Goal: Book appointment/travel/reservation

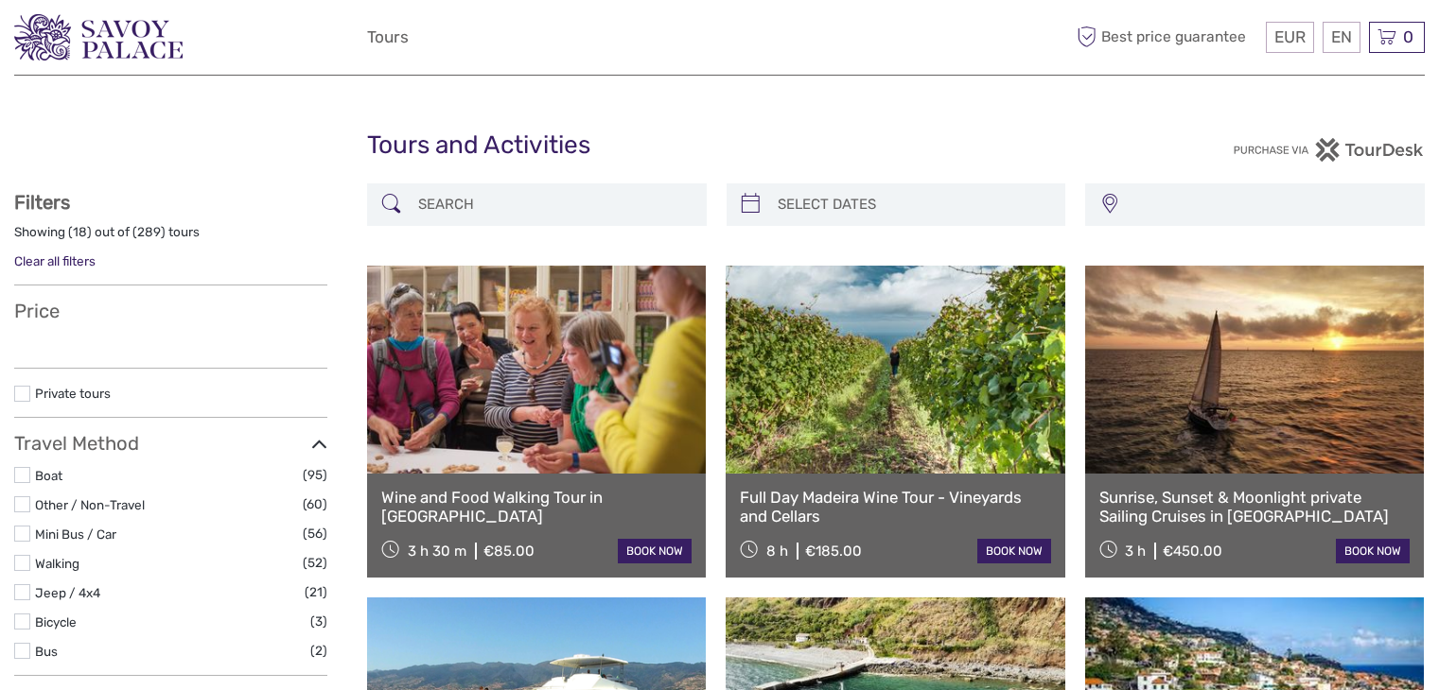
select select
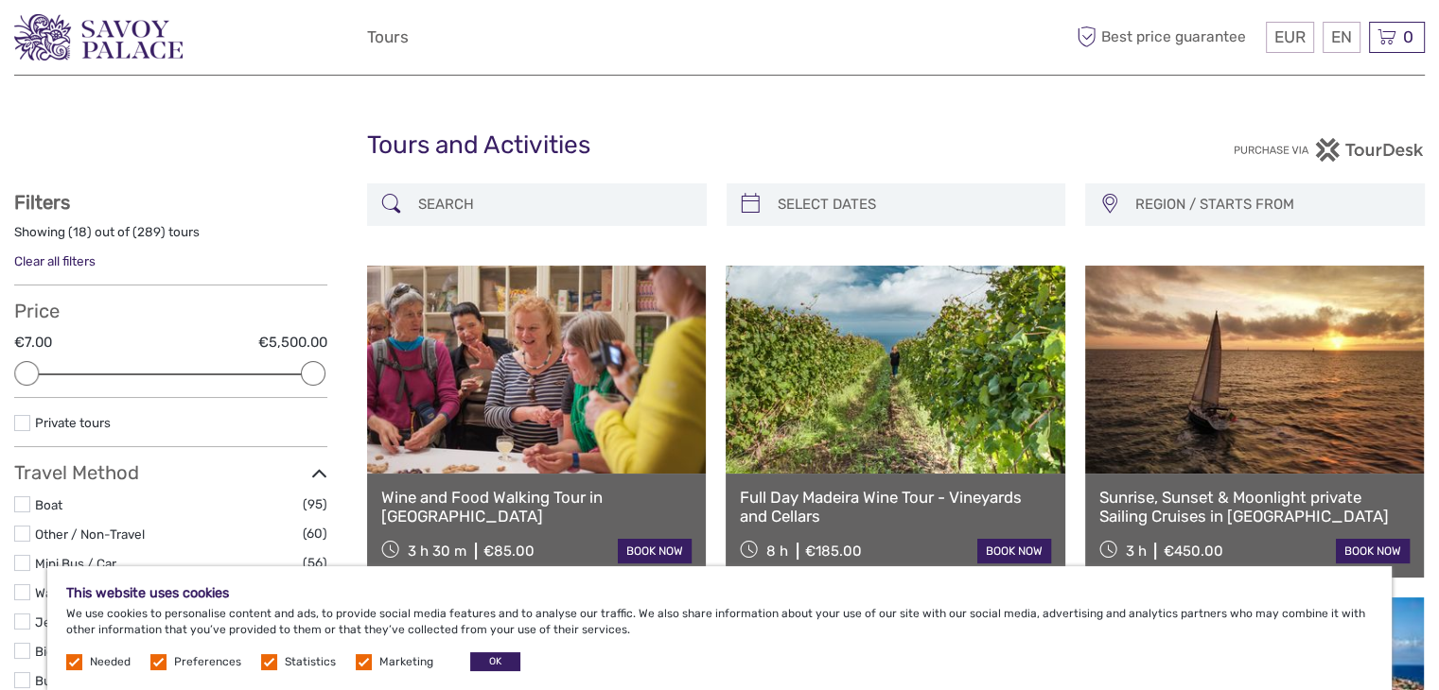
click at [503, 396] on link at bounding box center [536, 370] width 339 height 208
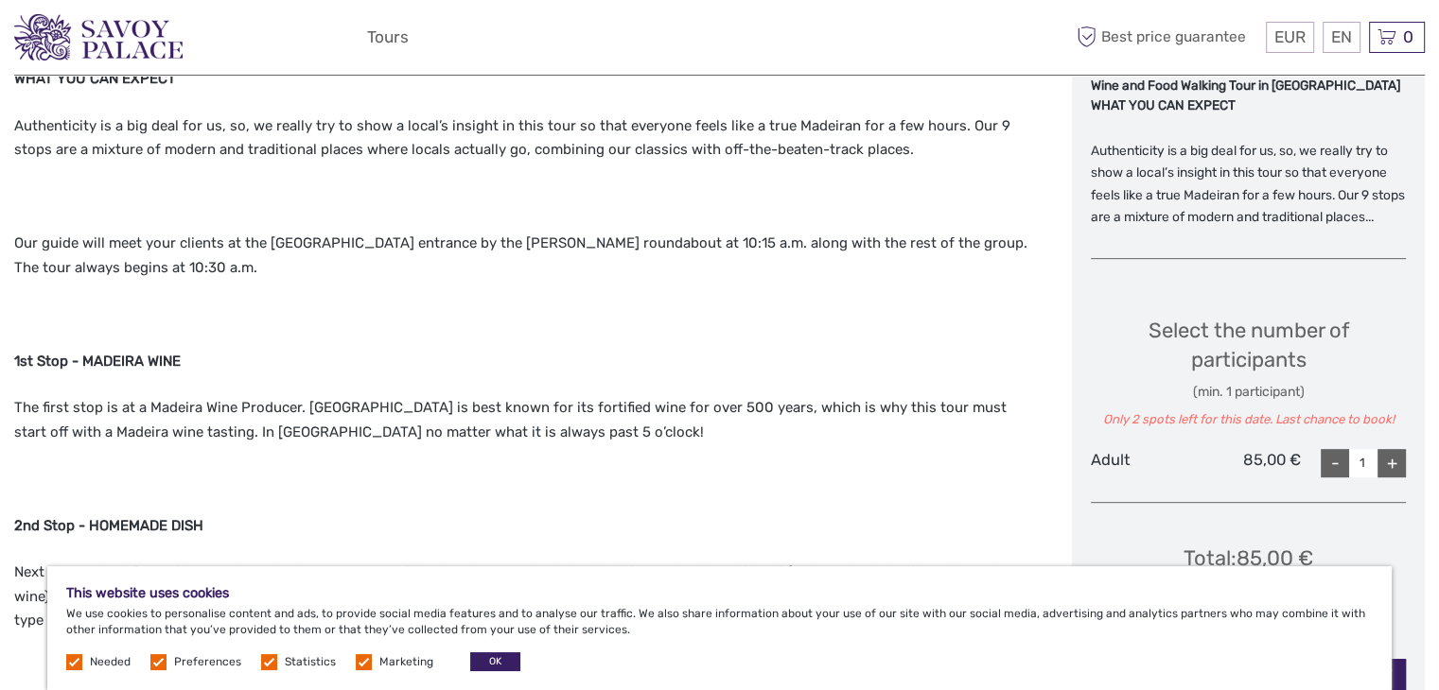
scroll to position [757, 0]
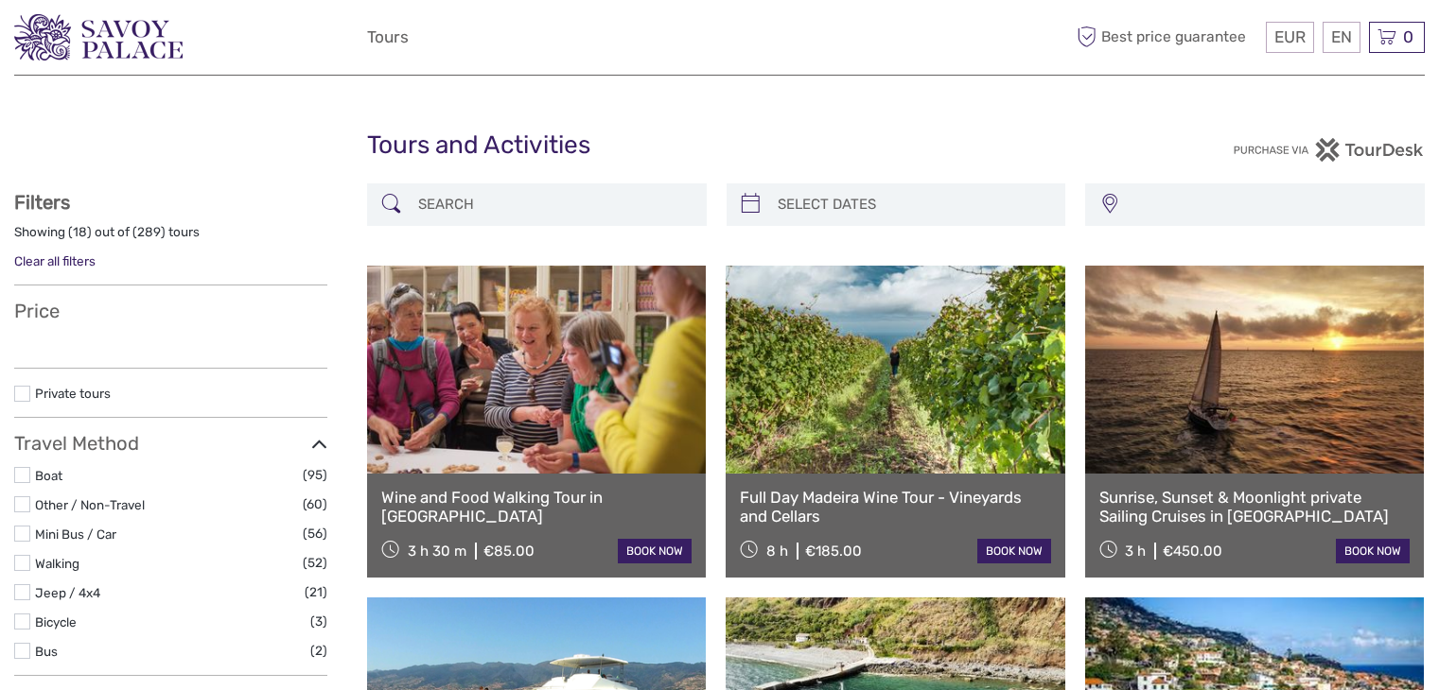
select select
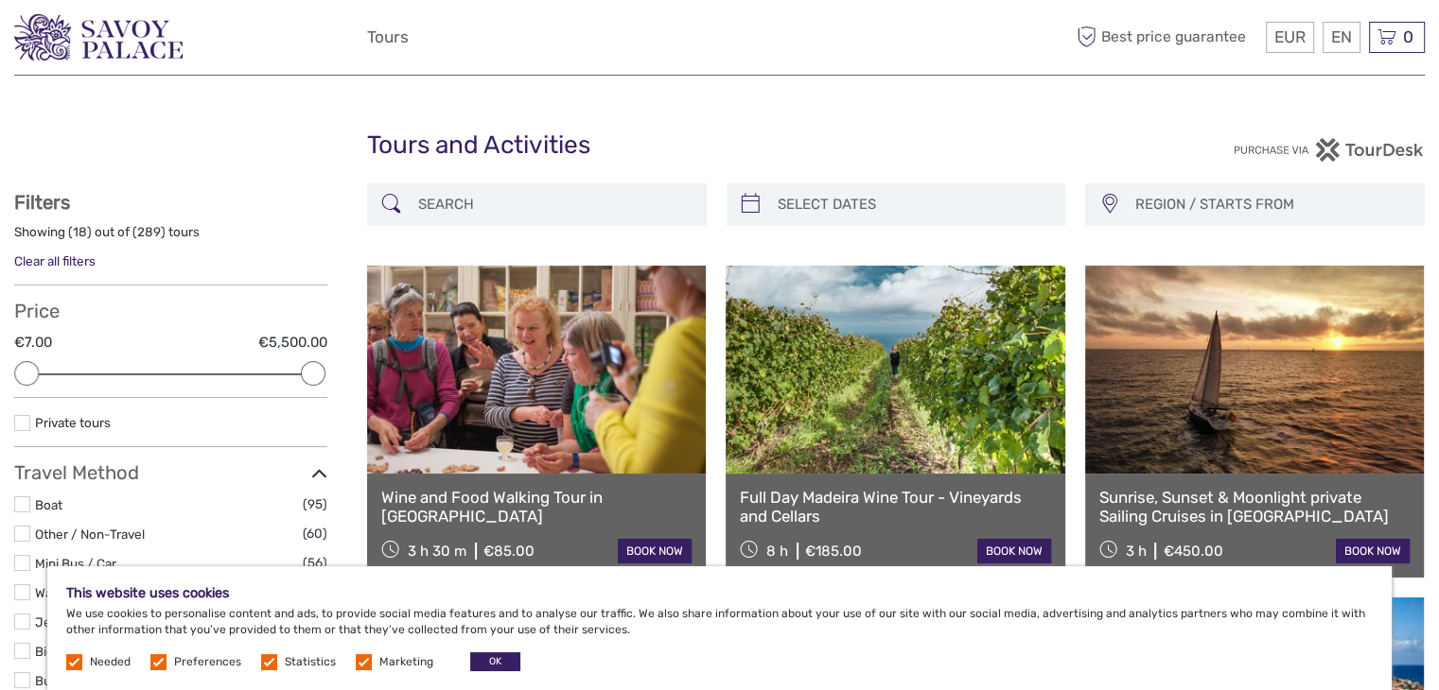
click at [784, 336] on link at bounding box center [894, 370] width 339 height 208
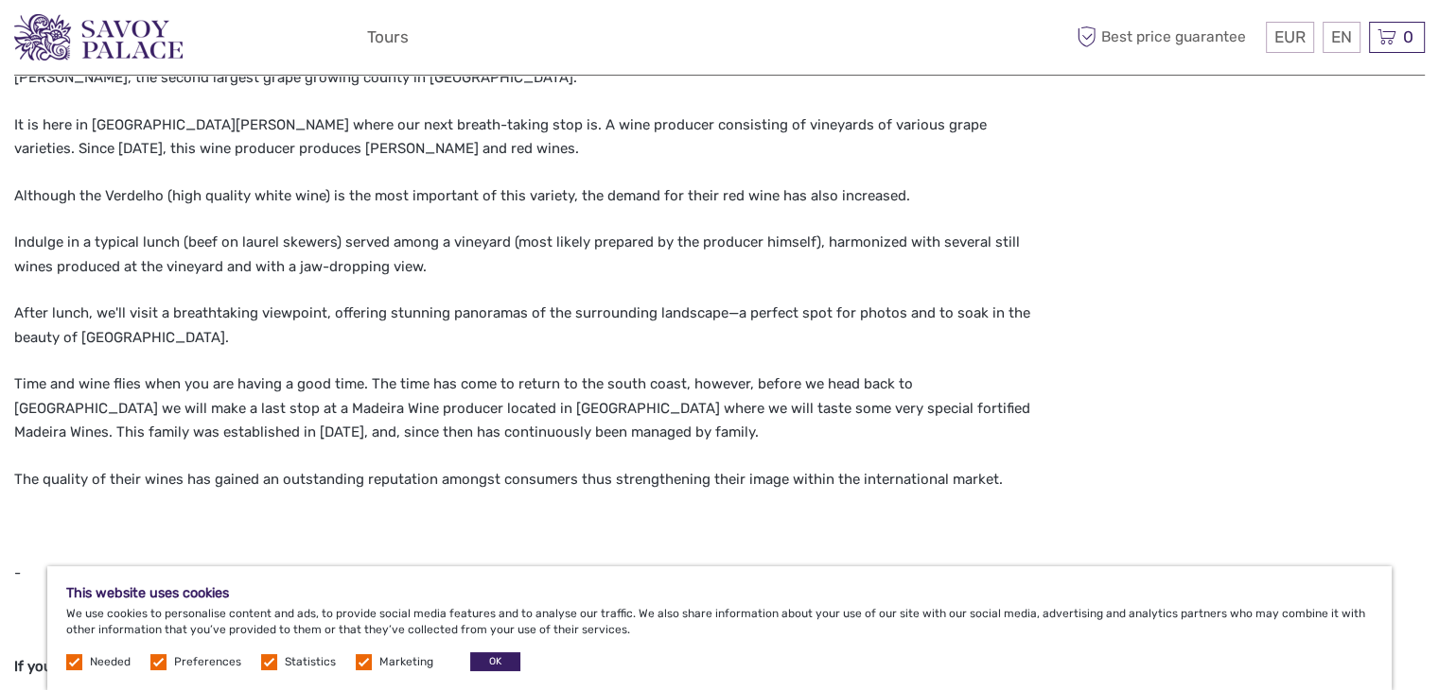
scroll to position [1461, 0]
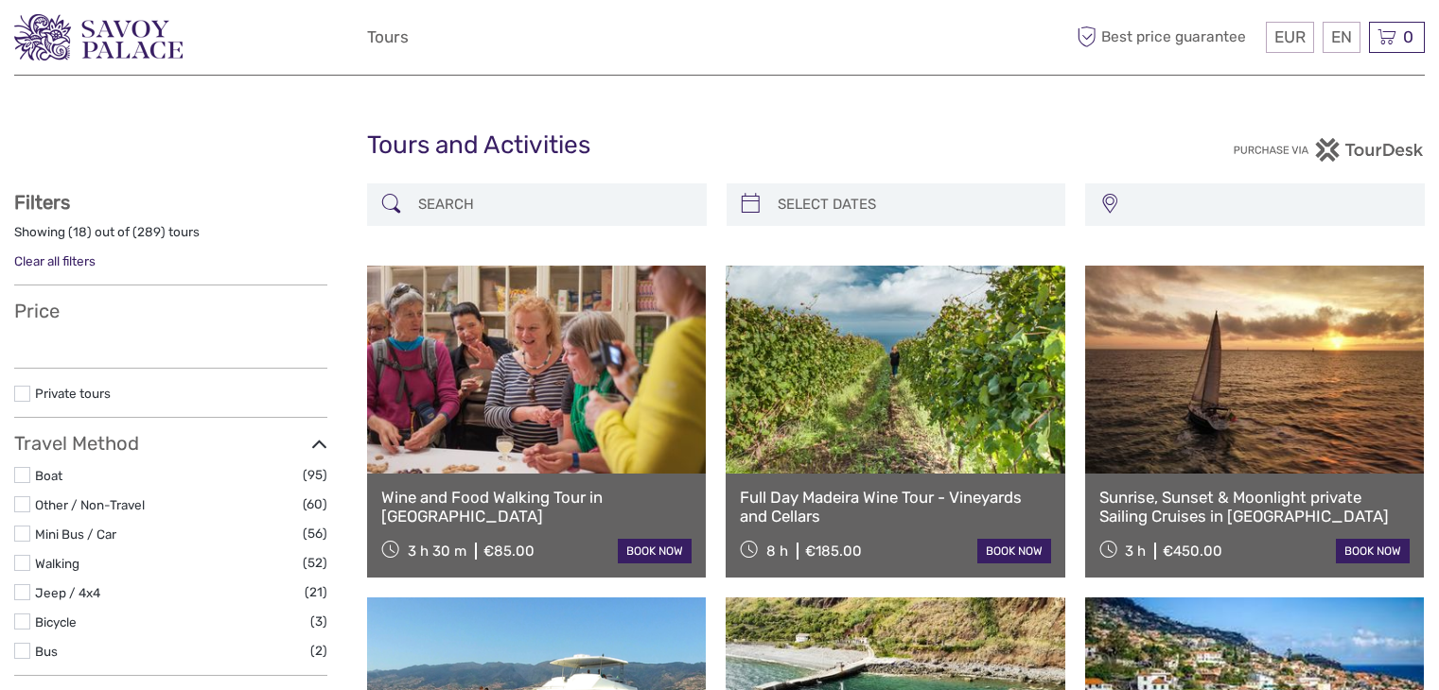
select select
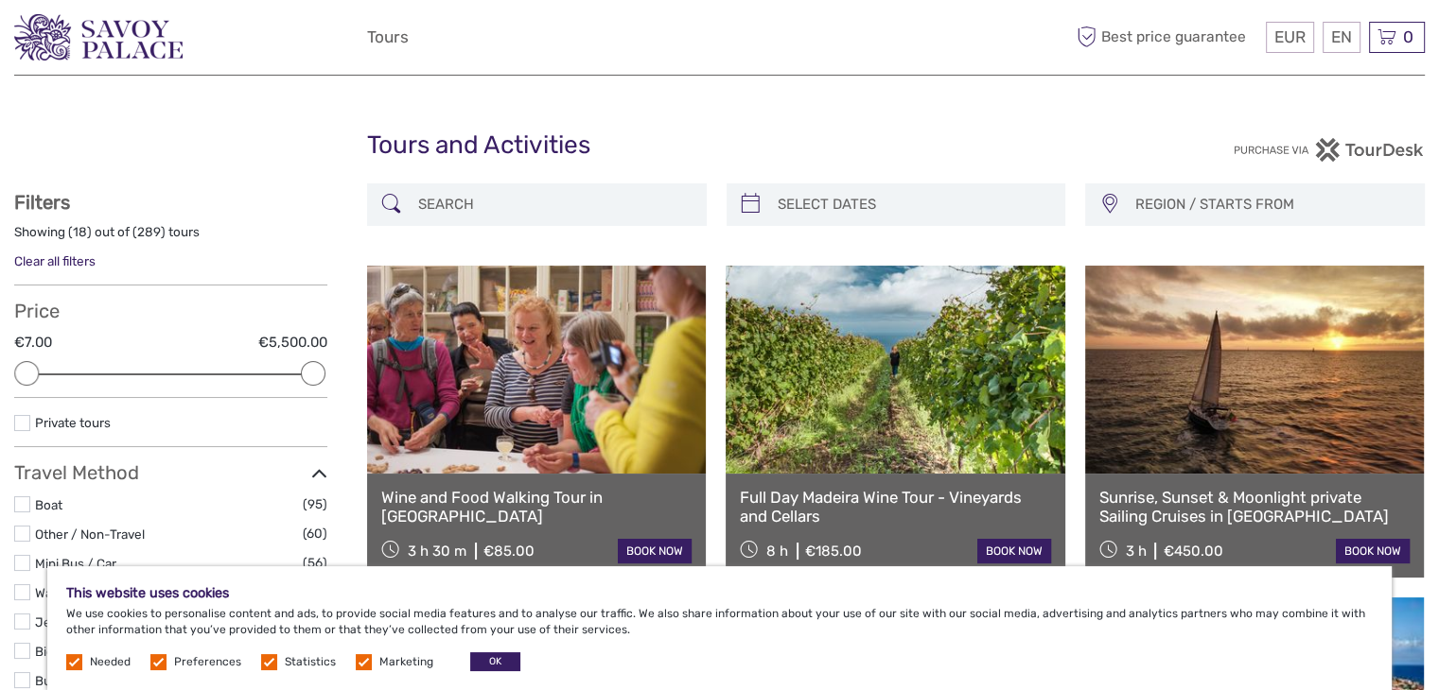
click at [586, 405] on link at bounding box center [536, 370] width 339 height 208
